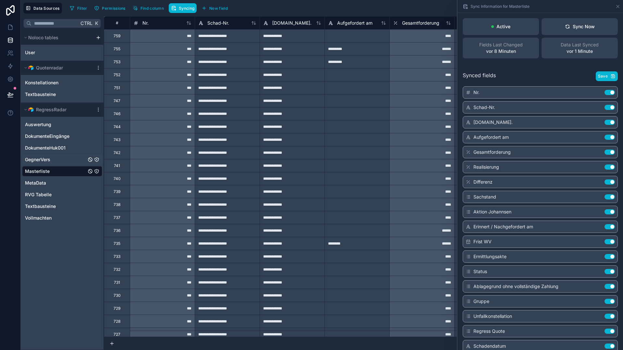
click at [49, 157] on span "GegnerVers" at bounding box center [37, 159] width 25 height 6
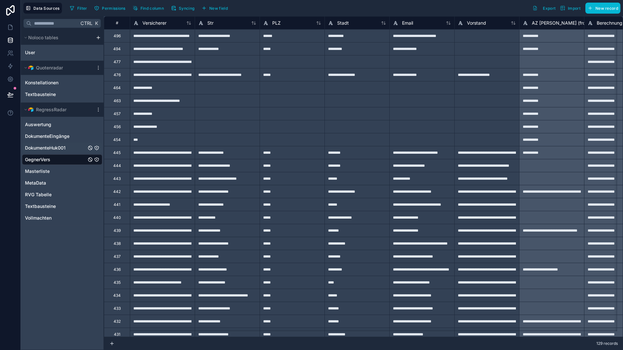
click at [41, 149] on span "DokumenteHuk001" at bounding box center [45, 148] width 41 height 6
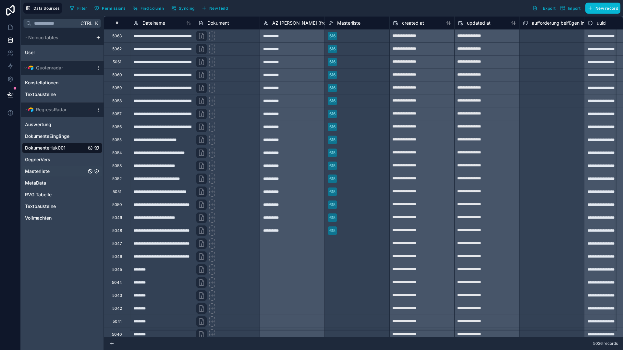
click at [34, 174] on span "Masterliste" at bounding box center [37, 171] width 25 height 6
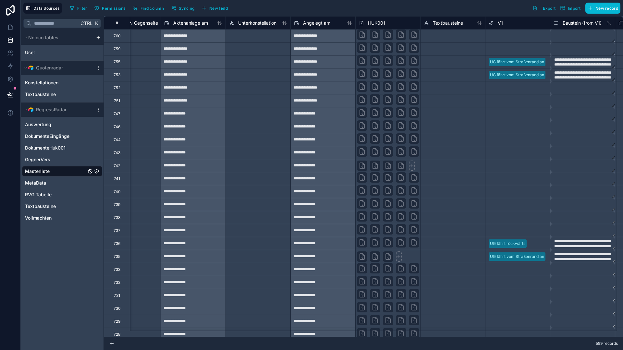
scroll to position [0, 1721]
click at [83, 8] on span "Filter" at bounding box center [82, 8] width 10 height 5
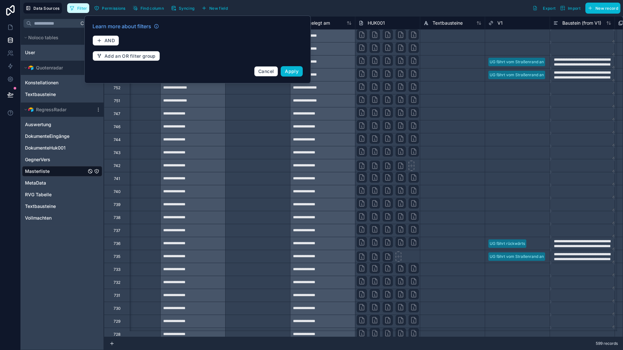
click at [83, 8] on span "Filter" at bounding box center [82, 8] width 10 height 5
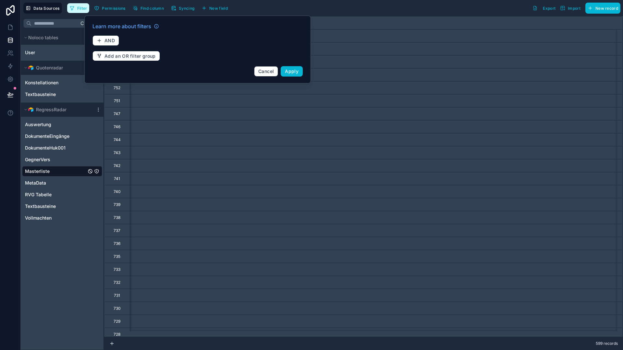
scroll to position [0, 650]
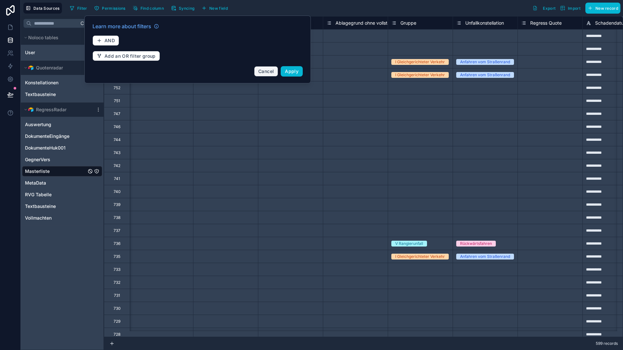
click at [262, 75] on button "Cancel" at bounding box center [266, 71] width 24 height 10
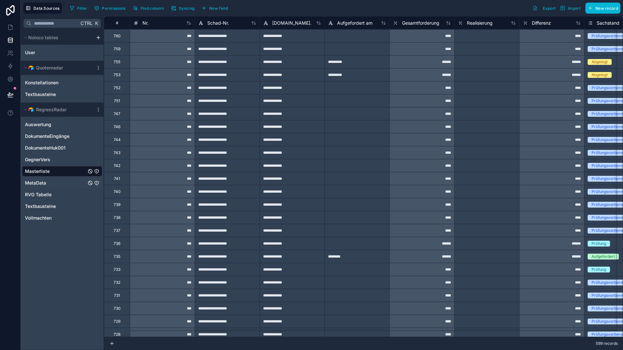
click at [39, 184] on span "MetaData" at bounding box center [35, 183] width 21 height 6
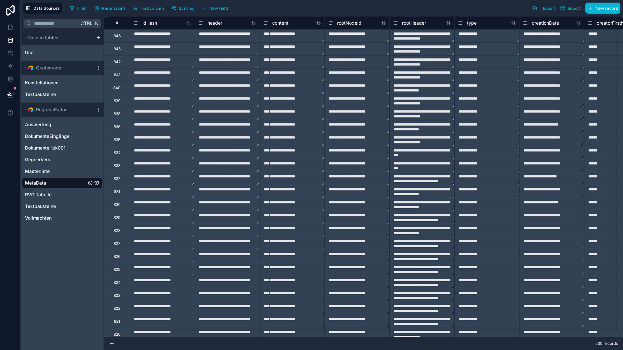
click at [234, 34] on textarea "**********" at bounding box center [227, 36] width 65 height 13
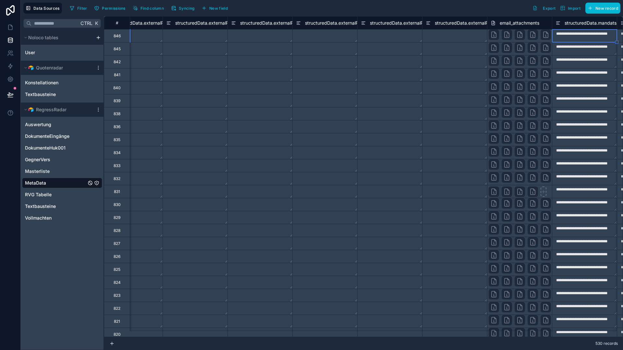
scroll to position [0, 1719]
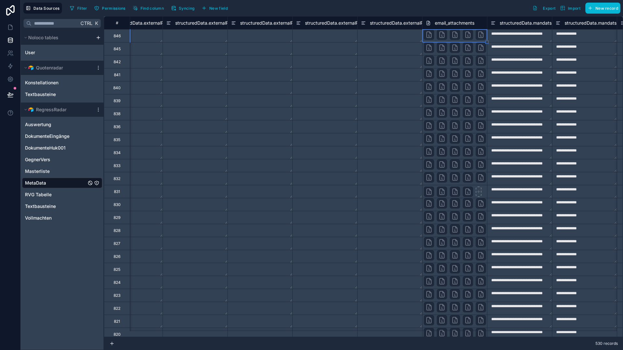
click at [53, 165] on div "Auswertung DokumenteEingänge DokumenteHuk001 GegnerVers Masterliste MetaData RV…" at bounding box center [62, 170] width 80 height 106
click at [49, 169] on span "Masterliste" at bounding box center [37, 171] width 25 height 6
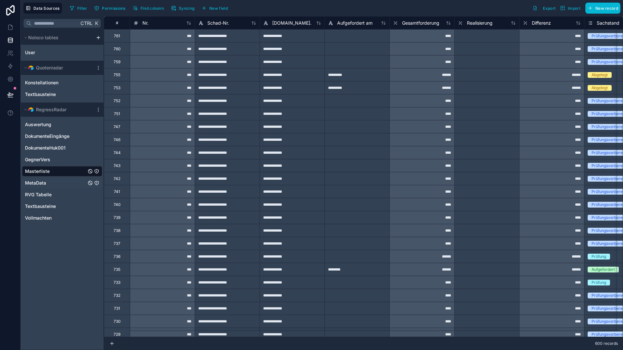
click at [44, 184] on span "MetaData" at bounding box center [35, 183] width 21 height 6
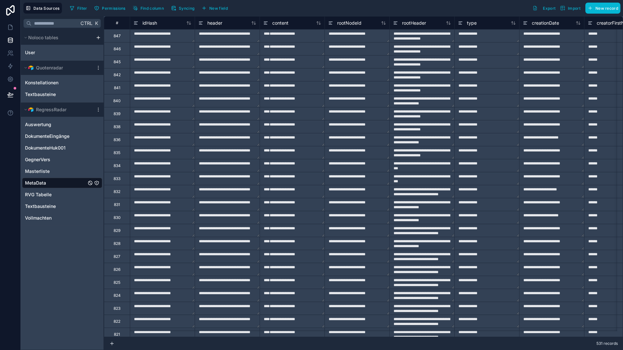
click at [287, 39] on textarea at bounding box center [292, 36] width 65 height 13
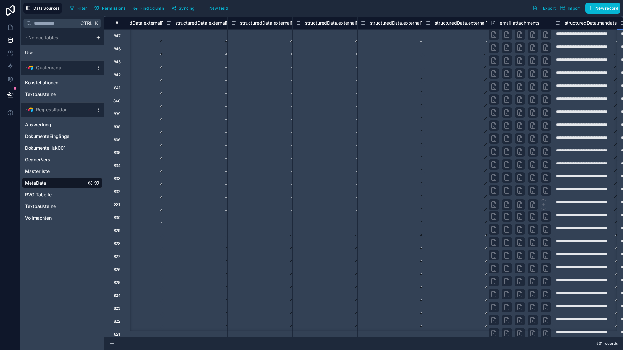
scroll to position [0, 1783]
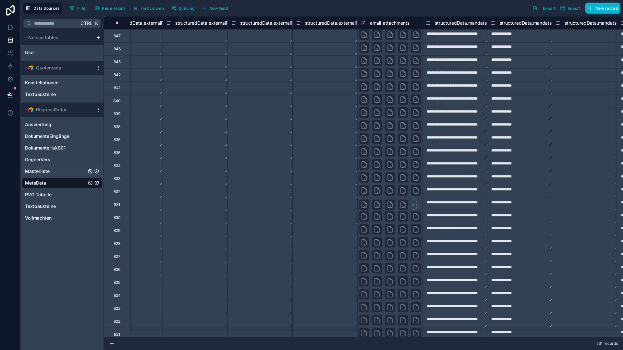
click at [40, 169] on span "Masterliste" at bounding box center [37, 171] width 25 height 6
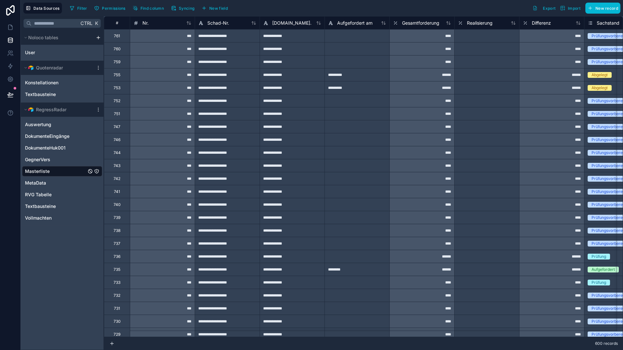
click at [356, 36] on div at bounding box center [356, 35] width 65 height 13
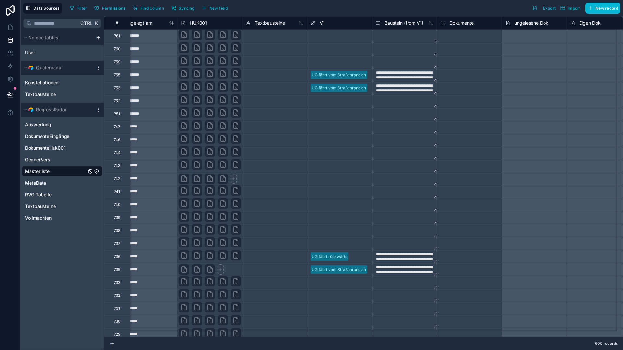
scroll to position [0, 1761]
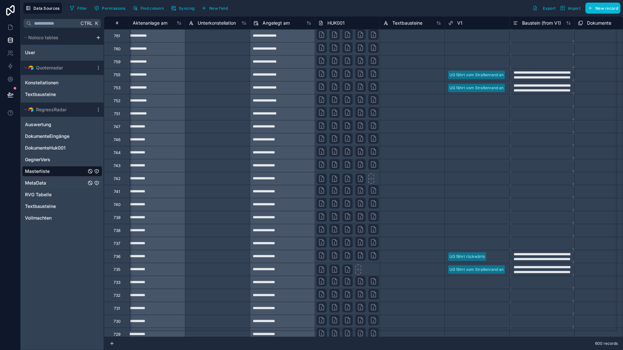
click at [46, 185] on div "MetaData" at bounding box center [62, 183] width 80 height 10
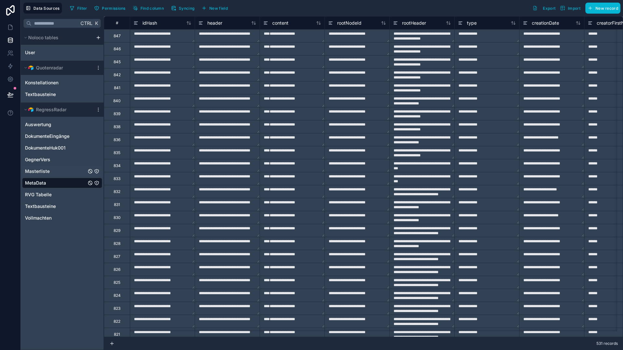
click at [59, 172] on div "Masterliste" at bounding box center [62, 171] width 80 height 10
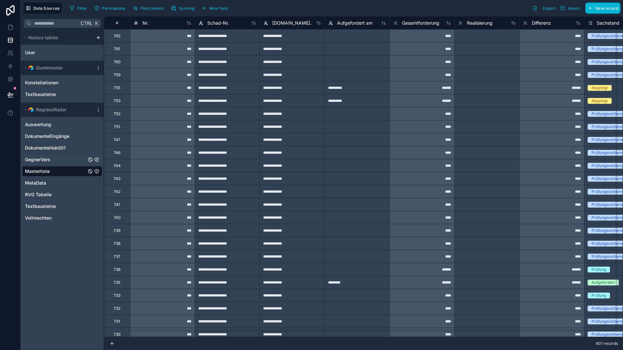
click at [36, 162] on span "GegnerVers" at bounding box center [37, 159] width 25 height 6
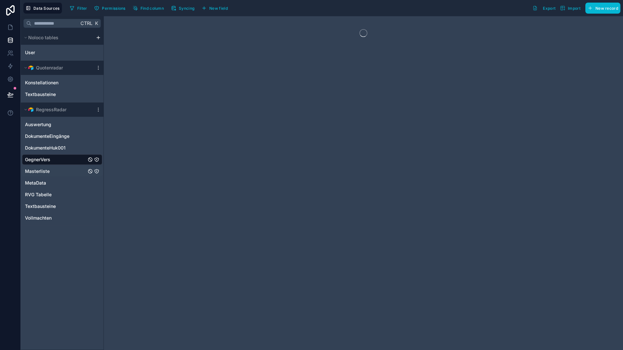
click at [39, 171] on span "Masterliste" at bounding box center [37, 171] width 25 height 6
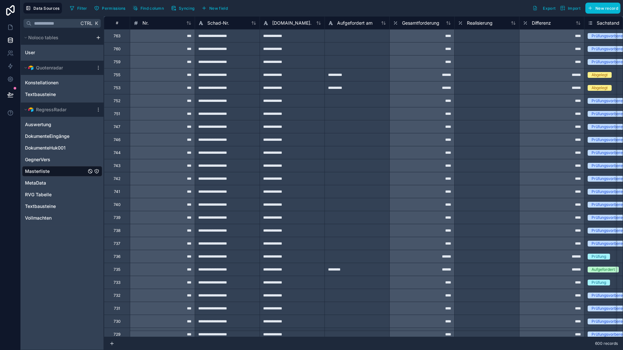
click at [214, 35] on div "**********" at bounding box center [227, 35] width 65 height 13
click at [157, 99] on div "***" at bounding box center [162, 100] width 65 height 13
click at [45, 159] on span "GegnerVers" at bounding box center [37, 159] width 25 height 6
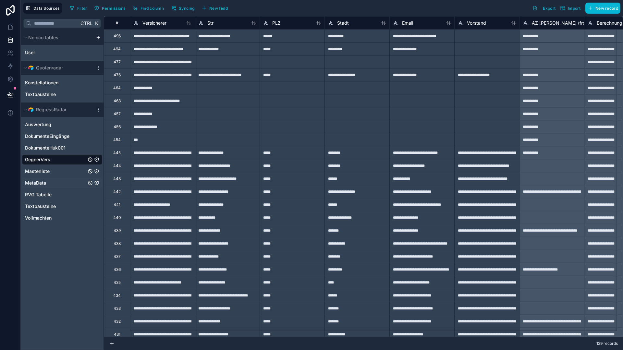
drag, startPoint x: 45, startPoint y: 168, endPoint x: 40, endPoint y: 184, distance: 16.5
click at [45, 170] on span "Masterliste" at bounding box center [37, 171] width 25 height 6
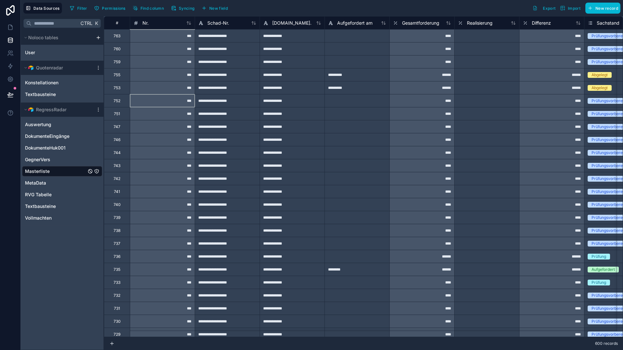
click at [168, 97] on div "***" at bounding box center [162, 100] width 65 height 13
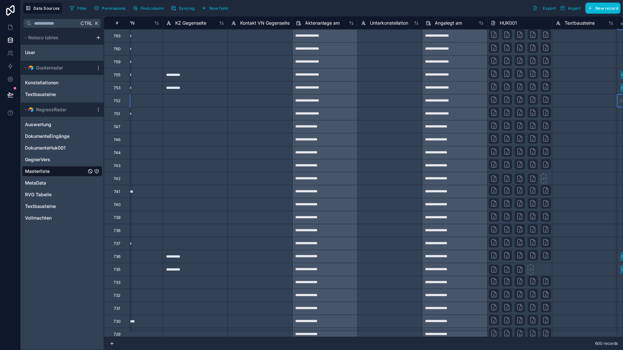
scroll to position [0, 1654]
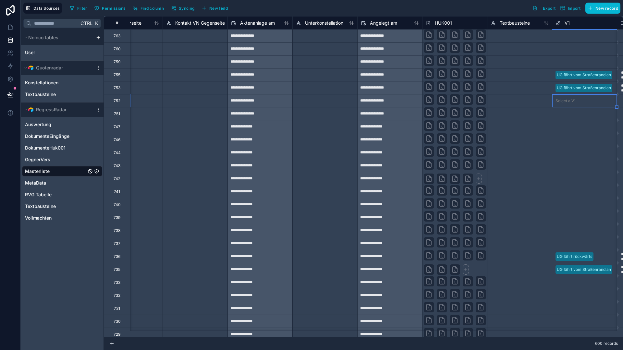
click at [498, 59] on div at bounding box center [519, 61] width 65 height 13
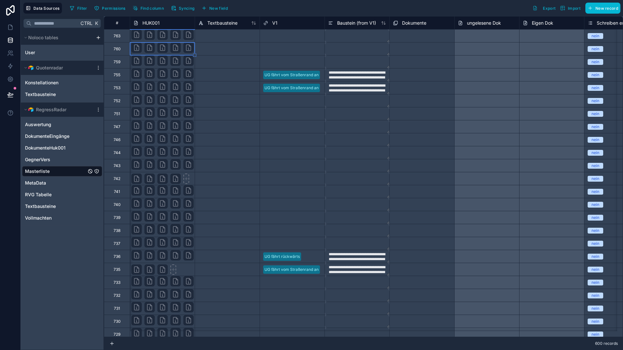
scroll to position [0, 1881]
